Goal: Information Seeking & Learning: Learn about a topic

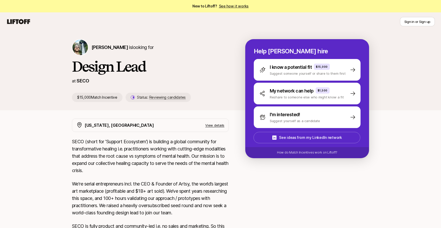
click at [105, 42] on div "[PERSON_NAME] is looking for" at bounding box center [150, 47] width 157 height 17
click at [106, 47] on span "[PERSON_NAME]" at bounding box center [110, 47] width 36 height 5
click at [104, 45] on span "[PERSON_NAME]" at bounding box center [110, 47] width 36 height 5
click at [86, 79] on p "SECO" at bounding box center [83, 80] width 12 height 7
click at [85, 80] on p "SECO" at bounding box center [83, 80] width 12 height 7
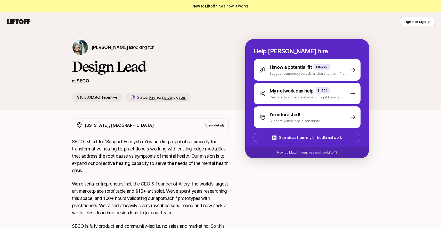
scroll to position [131, 0]
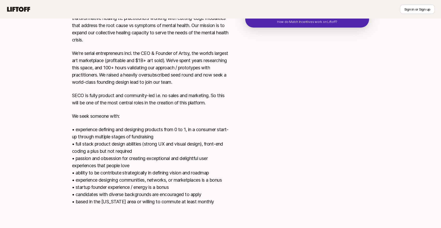
click at [115, 115] on p "We seek someone with:" at bounding box center [150, 116] width 157 height 7
click at [138, 86] on p "We're serial entrepreneurs incl. the CEO & Founder of Artsy, the world’s larges…" at bounding box center [150, 68] width 157 height 36
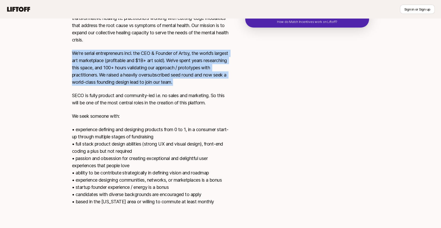
click at [151, 101] on p "SECO is fully product and community-led i.e. no sales and marketing. So this wi…" at bounding box center [150, 99] width 157 height 14
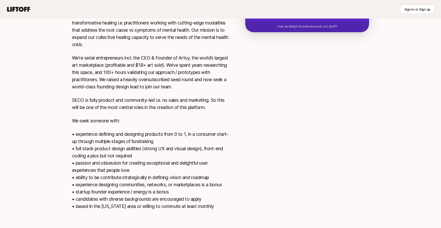
scroll to position [115, 0]
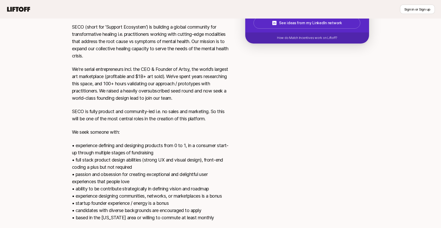
click at [152, 107] on div "SECO (short for ‘Support Ecosystem’) is building a global community for transfo…" at bounding box center [150, 125] width 157 height 204
click at [153, 113] on p "SECO is fully product and community-led i.e. no sales and marketing. So this wi…" at bounding box center [150, 115] width 157 height 14
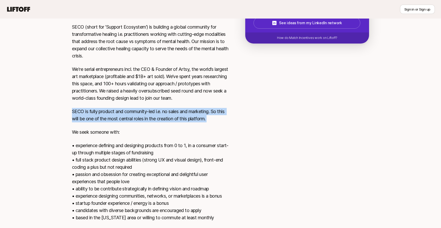
click at [169, 118] on p "SECO is fully product and community-led i.e. no sales and marketing. So this wi…" at bounding box center [150, 115] width 157 height 14
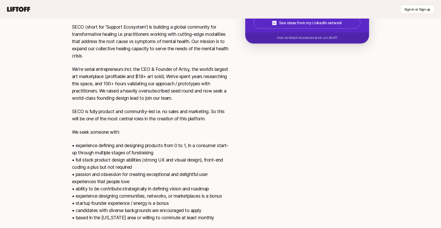
click at [169, 118] on p "SECO is fully product and community-led i.e. no sales and marketing. So this wi…" at bounding box center [150, 115] width 157 height 14
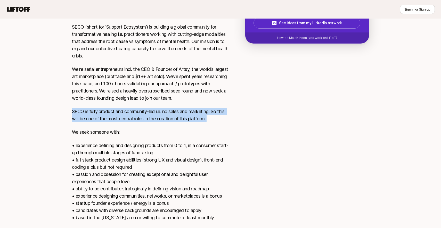
click at [174, 119] on p "SECO is fully product and community-led i.e. no sales and marketing. So this wi…" at bounding box center [150, 115] width 157 height 14
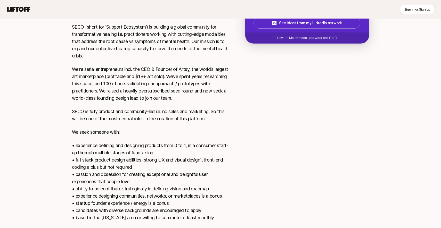
click at [174, 119] on p "SECO is fully product and community-led i.e. no sales and marketing. So this wi…" at bounding box center [150, 115] width 157 height 14
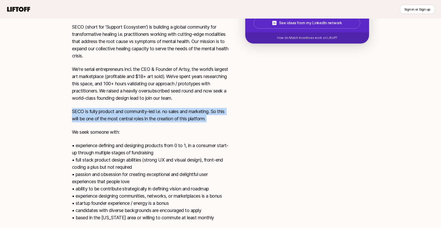
click at [174, 119] on p "SECO is fully product and community-led i.e. no sales and marketing. So this wi…" at bounding box center [150, 115] width 157 height 14
click at [182, 122] on p "SECO is fully product and community-led i.e. no sales and marketing. So this wi…" at bounding box center [150, 115] width 157 height 14
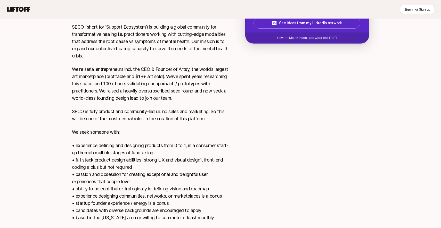
click at [182, 122] on p "SECO is fully product and community-led i.e. no sales and marketing. So this wi…" at bounding box center [150, 115] width 157 height 14
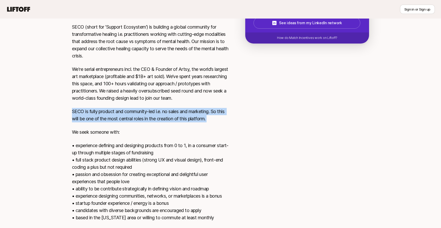
click at [182, 122] on p "SECO is fully product and community-led i.e. no sales and marketing. So this wi…" at bounding box center [150, 115] width 157 height 14
click at [185, 121] on p "SECO is fully product and community-led i.e. no sales and marketing. So this wi…" at bounding box center [150, 115] width 157 height 14
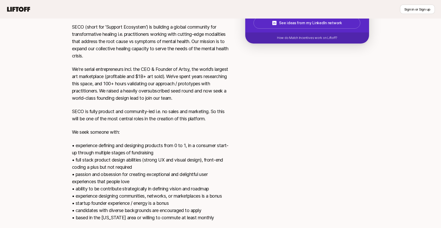
scroll to position [105, 0]
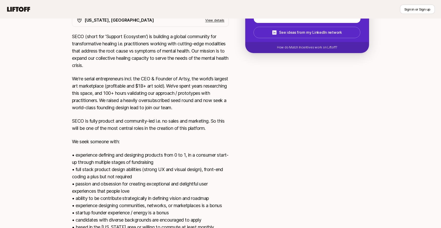
click at [178, 111] on p "We're serial entrepreneurs incl. the CEO & Founder of Artsy, the world’s larges…" at bounding box center [150, 93] width 157 height 36
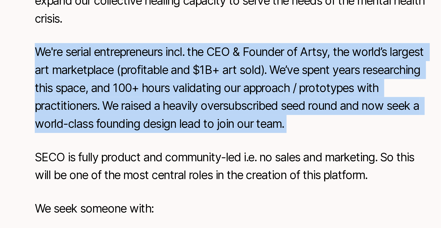
click at [117, 99] on p "We're serial entrepreneurs incl. the CEO & Founder of Artsy, the world’s larges…" at bounding box center [150, 93] width 157 height 36
click at [122, 97] on p "We're serial entrepreneurs incl. the CEO & Founder of Artsy, the world’s larges…" at bounding box center [150, 93] width 157 height 36
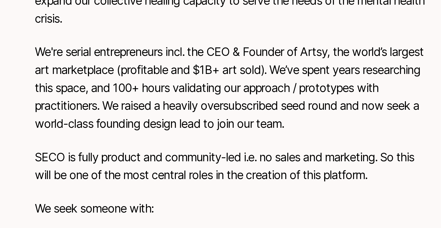
click at [130, 93] on p "We're serial entrepreneurs incl. the CEO & Founder of Artsy, the world’s larges…" at bounding box center [150, 93] width 157 height 36
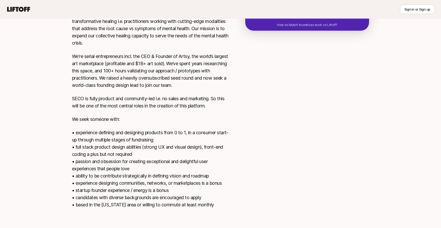
scroll to position [131, 0]
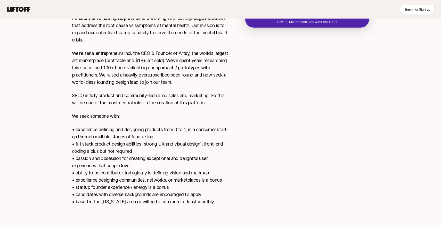
click at [167, 112] on div "SECO (short for ‘Support Ecosystem’) is building a global community for transfo…" at bounding box center [150, 109] width 157 height 204
click at [170, 131] on p "•⁠ ⁠experience defining and designing products from 0 to 1, in a consumer start…" at bounding box center [150, 165] width 157 height 79
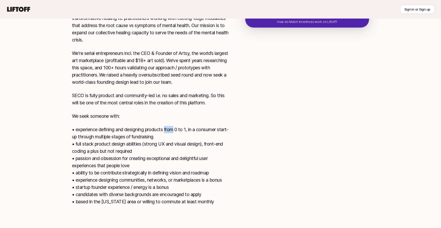
click at [170, 131] on p "•⁠ ⁠experience defining and designing products from 0 to 1, in a consumer start…" at bounding box center [150, 165] width 157 height 79
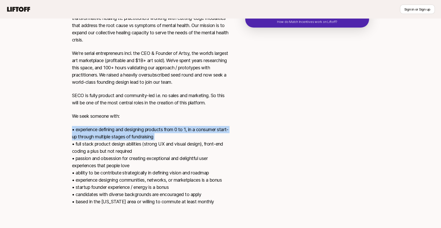
click at [170, 134] on p "•⁠ ⁠experience defining and designing products from 0 to 1, in a consumer start…" at bounding box center [150, 165] width 157 height 79
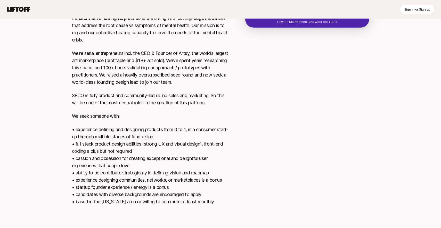
click at [170, 134] on p "•⁠ ⁠experience defining and designing products from 0 to 1, in a consumer start…" at bounding box center [150, 165] width 157 height 79
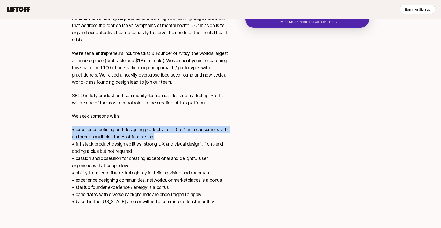
click at [183, 134] on p "•⁠ ⁠experience defining and designing products from 0 to 1, in a consumer start…" at bounding box center [150, 165] width 157 height 79
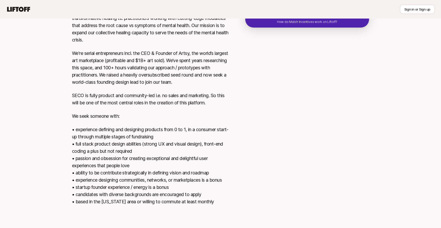
click at [186, 153] on p "•⁠ ⁠experience defining and designing products from 0 to 1, in a consumer start…" at bounding box center [150, 165] width 157 height 79
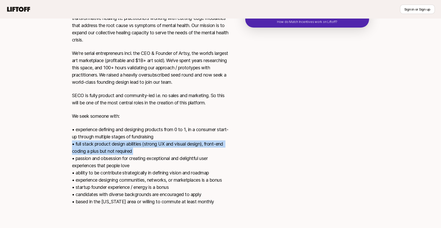
click at [196, 159] on p "•⁠ ⁠experience defining and designing products from 0 to 1, in a consumer start…" at bounding box center [150, 165] width 157 height 79
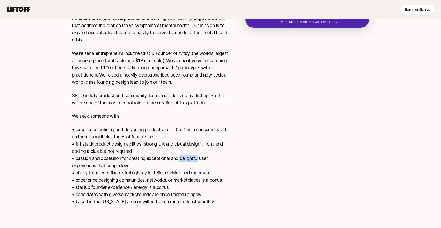
click at [196, 159] on p "•⁠ ⁠experience defining and designing products from 0 to 1, in a consumer start…" at bounding box center [150, 165] width 157 height 79
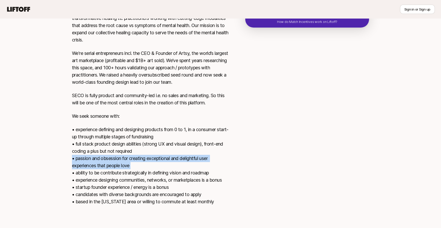
click at [200, 162] on p "•⁠ ⁠experience defining and designing products from 0 to 1, in a consumer start…" at bounding box center [150, 165] width 157 height 79
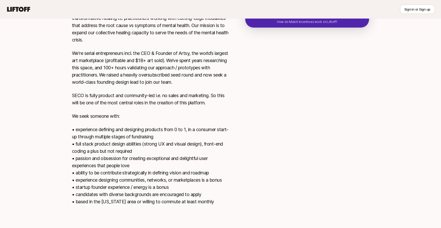
click at [200, 162] on p "•⁠ ⁠experience defining and designing products from 0 to 1, in a consumer start…" at bounding box center [150, 165] width 157 height 79
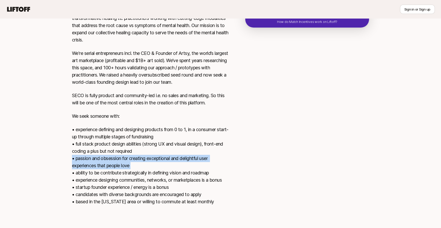
click at [200, 168] on p "•⁠ ⁠experience defining and designing products from 0 to 1, in a consumer start…" at bounding box center [150, 165] width 157 height 79
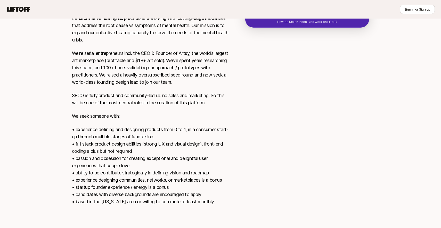
click at [200, 168] on p "•⁠ ⁠experience defining and designing products from 0 to 1, in a consumer start…" at bounding box center [150, 165] width 157 height 79
click at [199, 170] on p "•⁠ ⁠experience defining and designing products from 0 to 1, in a consumer start…" at bounding box center [150, 165] width 157 height 79
click at [208, 178] on p "•⁠ ⁠experience defining and designing products from 0 to 1, in a consumer start…" at bounding box center [150, 165] width 157 height 79
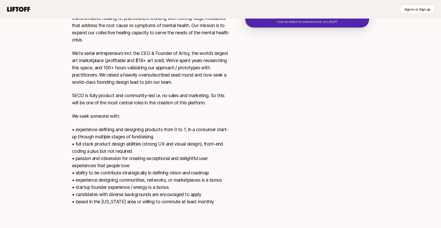
click at [208, 178] on p "•⁠ ⁠experience defining and designing products from 0 to 1, in a consumer start…" at bounding box center [150, 165] width 157 height 79
click at [210, 193] on p "•⁠ ⁠experience defining and designing products from 0 to 1, in a consumer start…" at bounding box center [150, 165] width 157 height 79
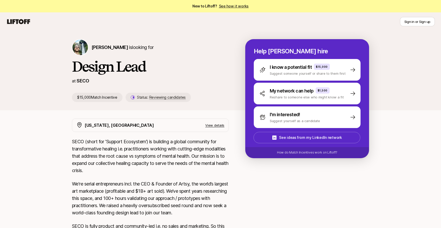
click at [211, 125] on p "View details" at bounding box center [214, 125] width 19 height 5
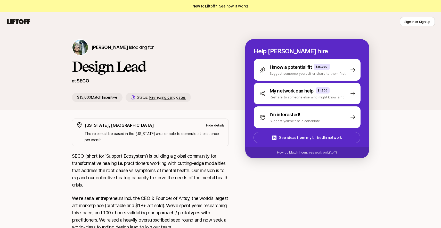
click at [221, 123] on p "Hide details" at bounding box center [215, 125] width 18 height 5
